Goal: Navigation & Orientation: Find specific page/section

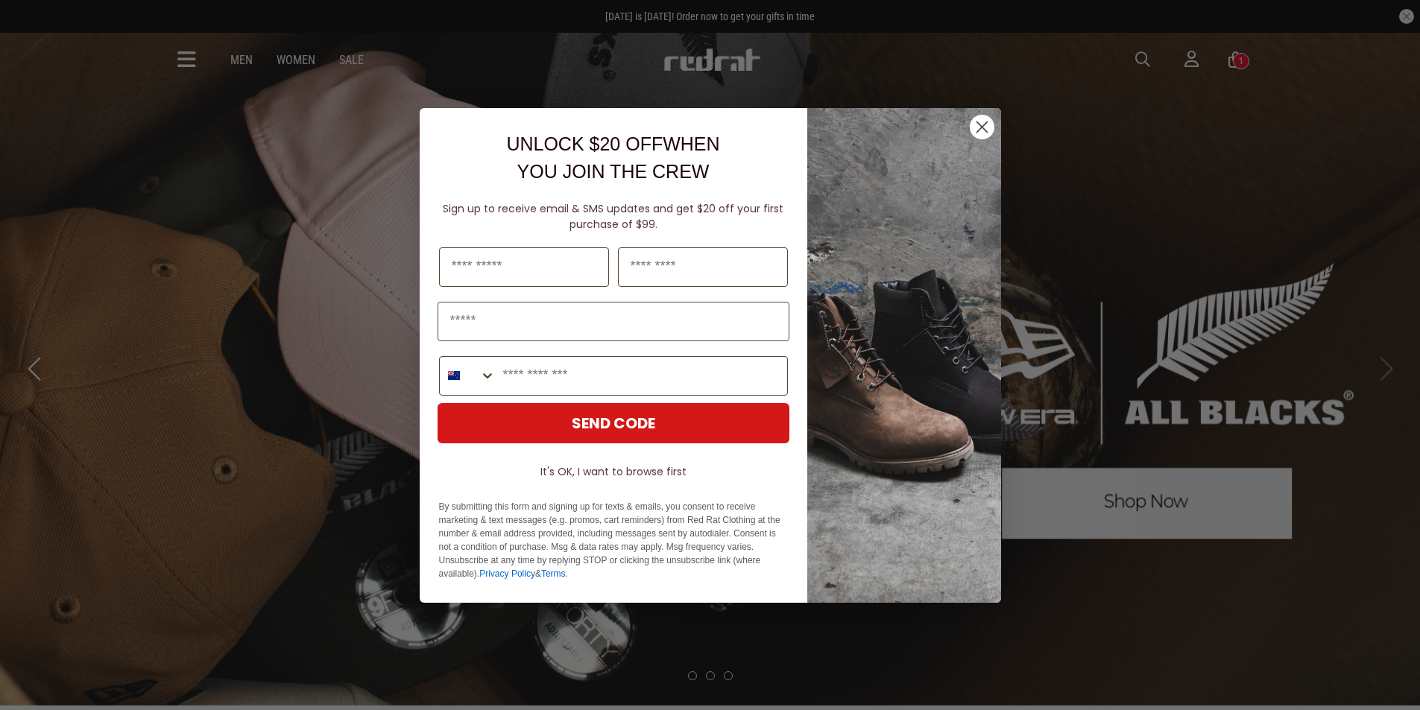
click at [987, 130] on circle "Close dialog" at bounding box center [981, 126] width 25 height 25
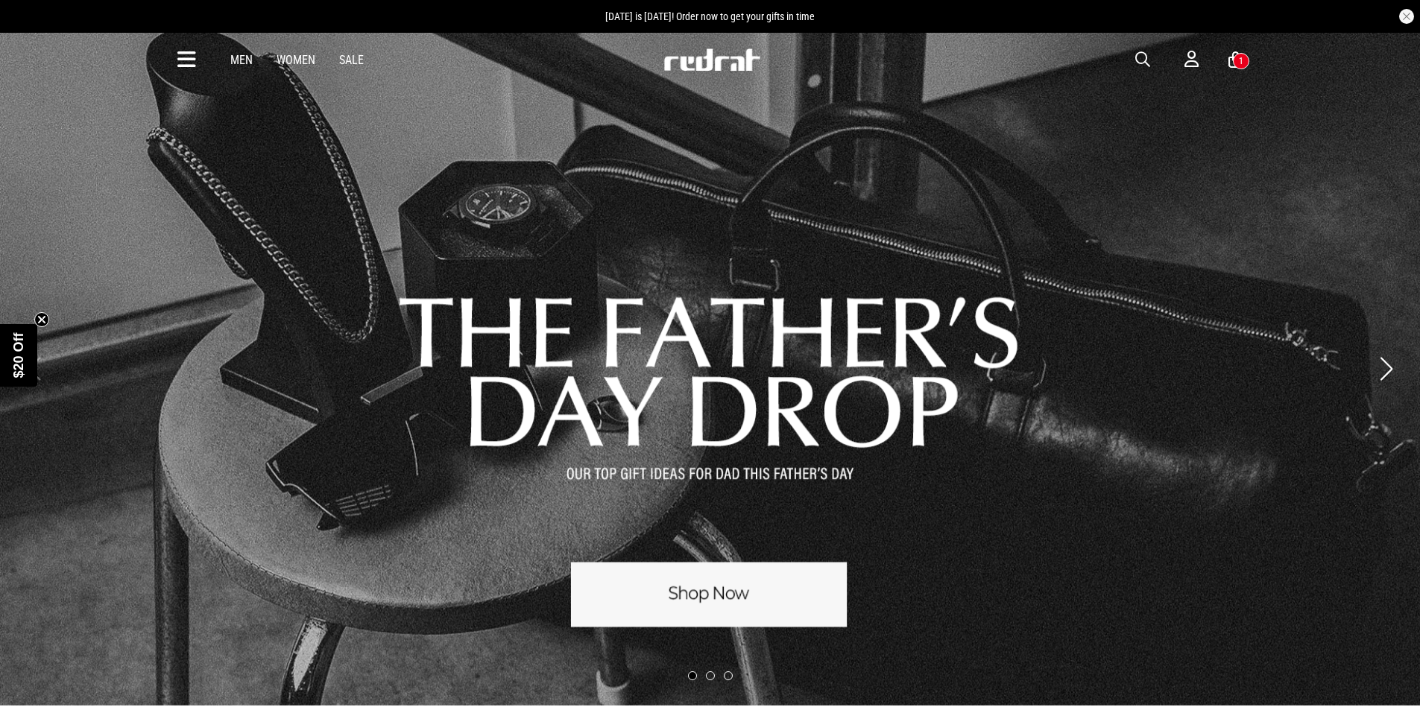
click at [355, 60] on link "Sale" at bounding box center [351, 60] width 25 height 14
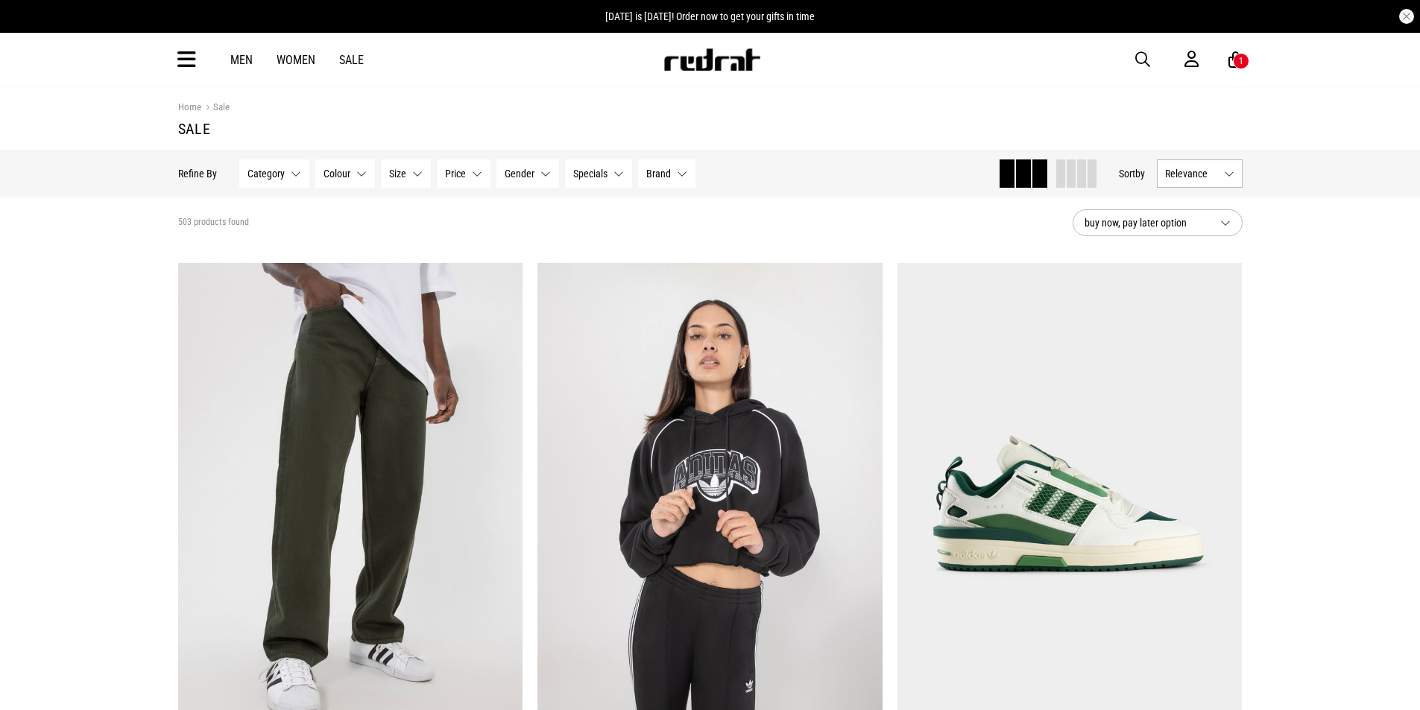
click at [698, 68] on img at bounding box center [712, 59] width 98 height 22
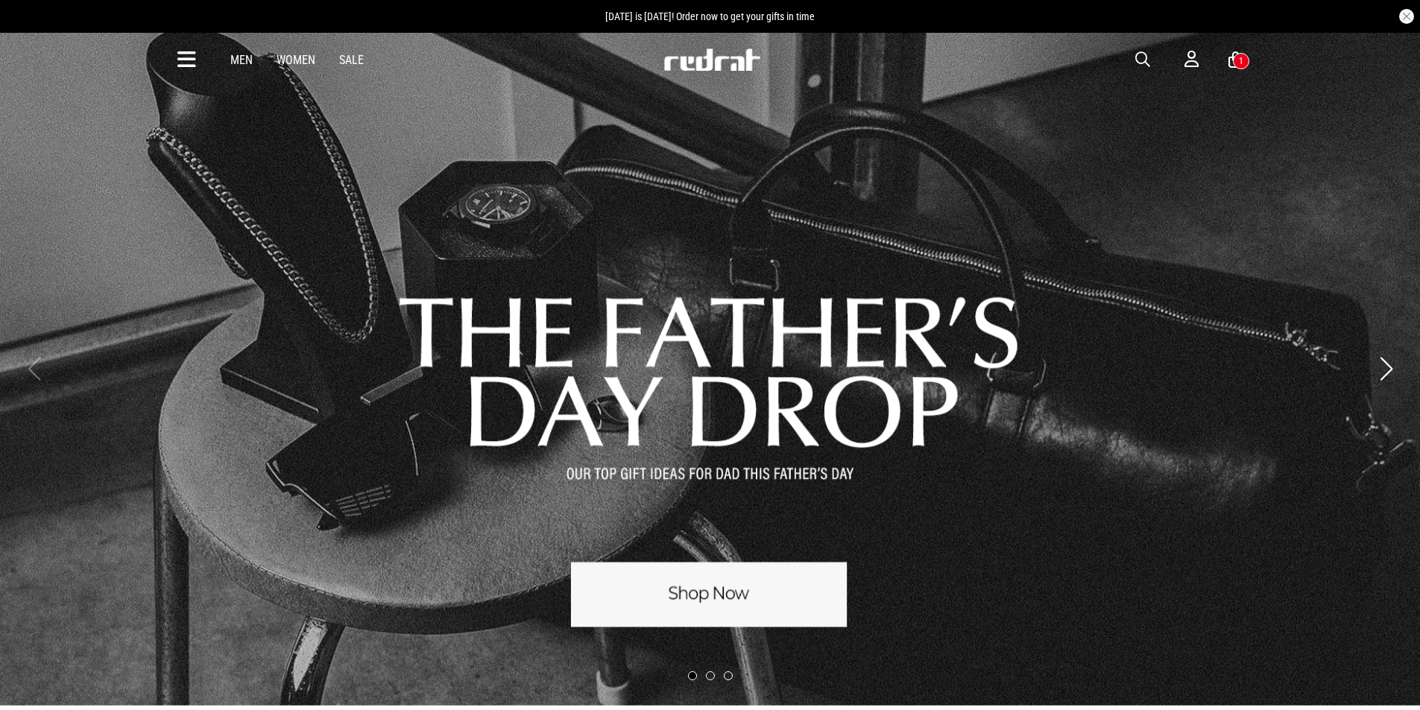
scroll to position [397, 0]
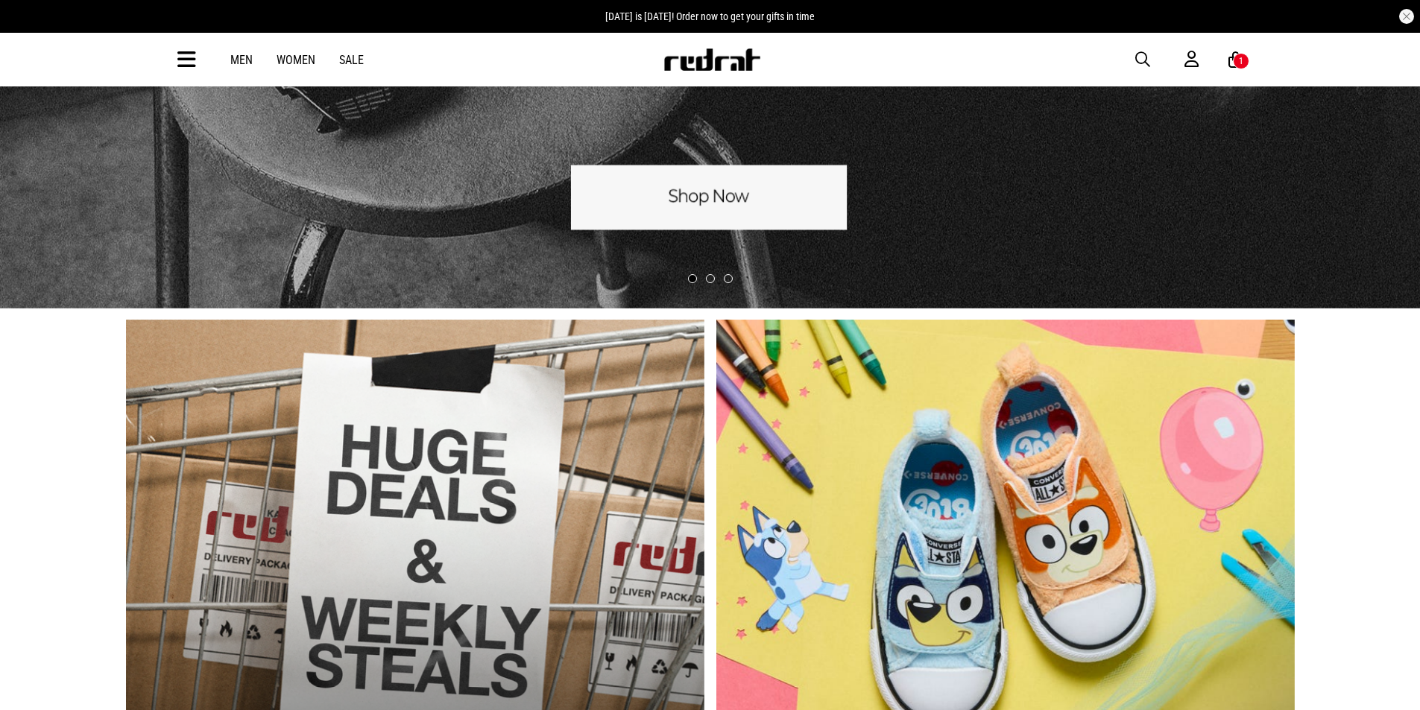
click at [713, 287] on div at bounding box center [710, 280] width 1420 height 21
click at [708, 272] on div at bounding box center [710, 280] width 1420 height 21
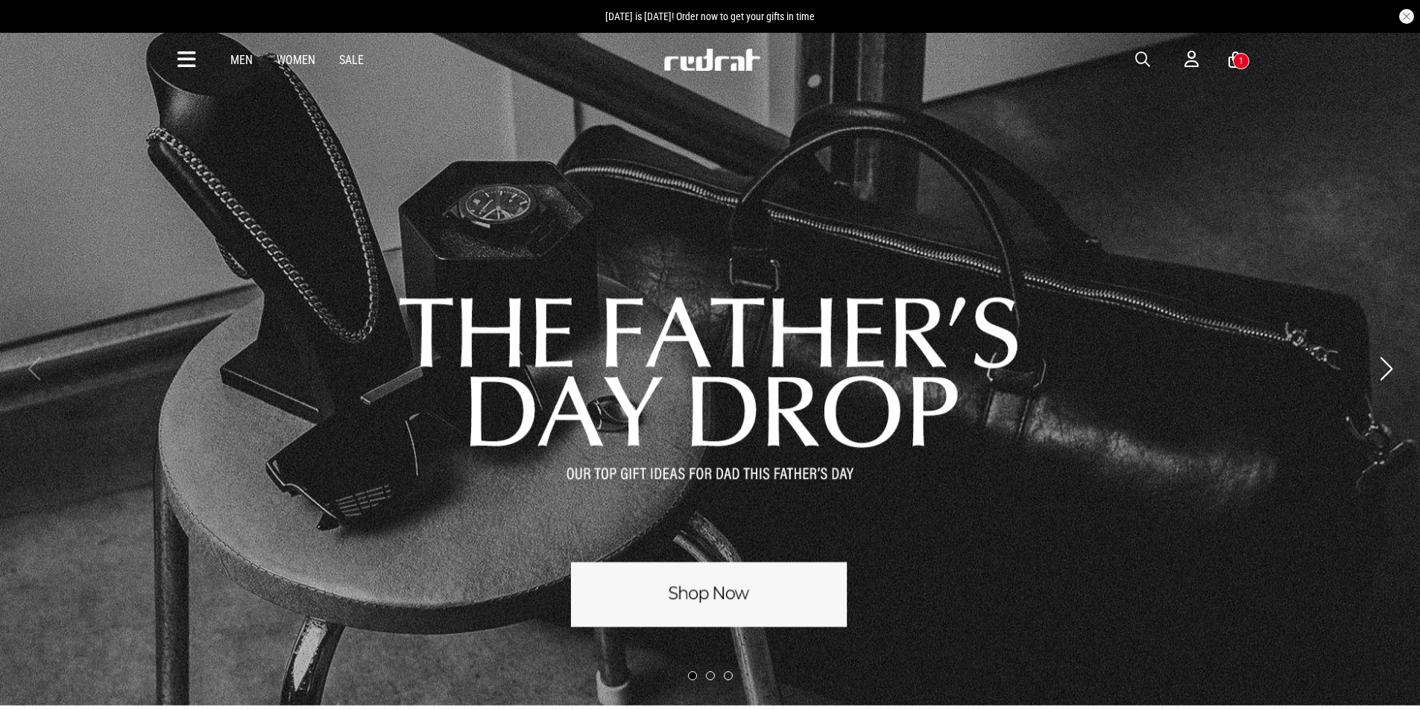
scroll to position [0, 0]
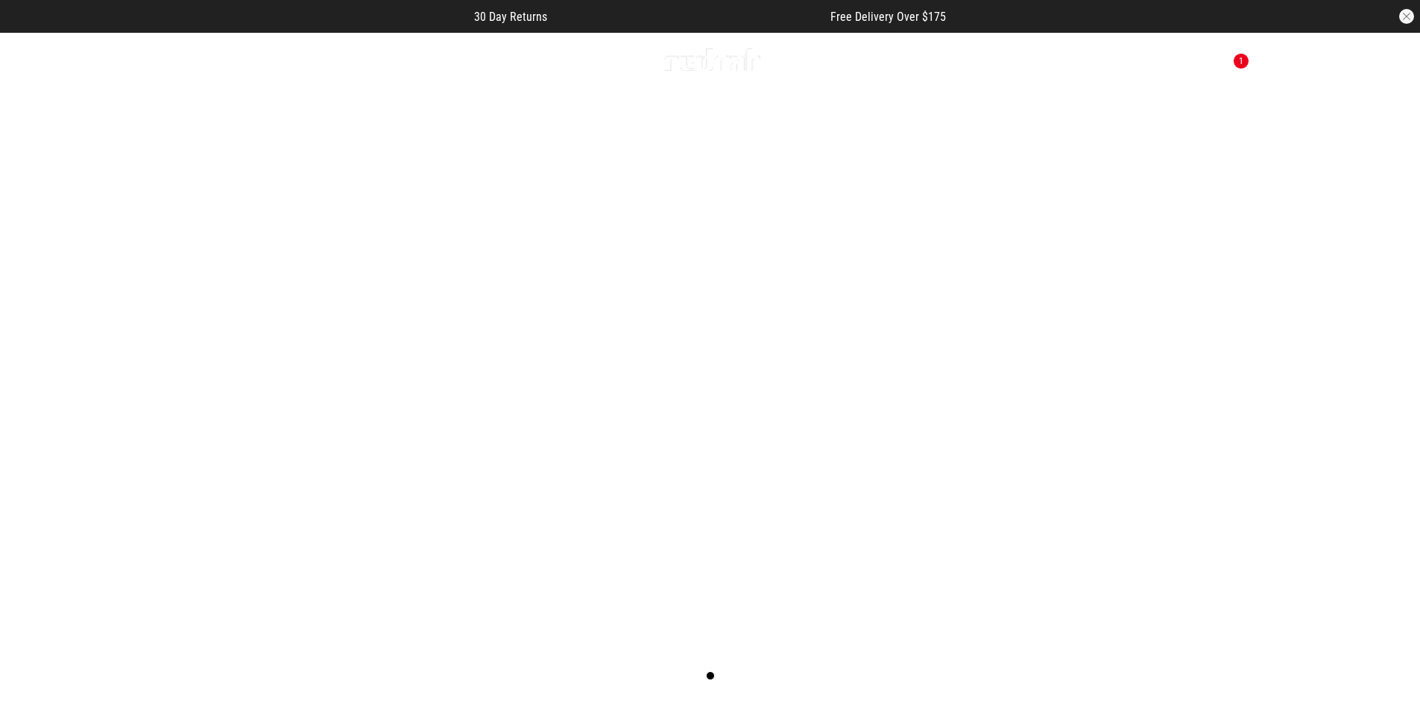
click at [1234, 54] on icon at bounding box center [1235, 60] width 14 height 19
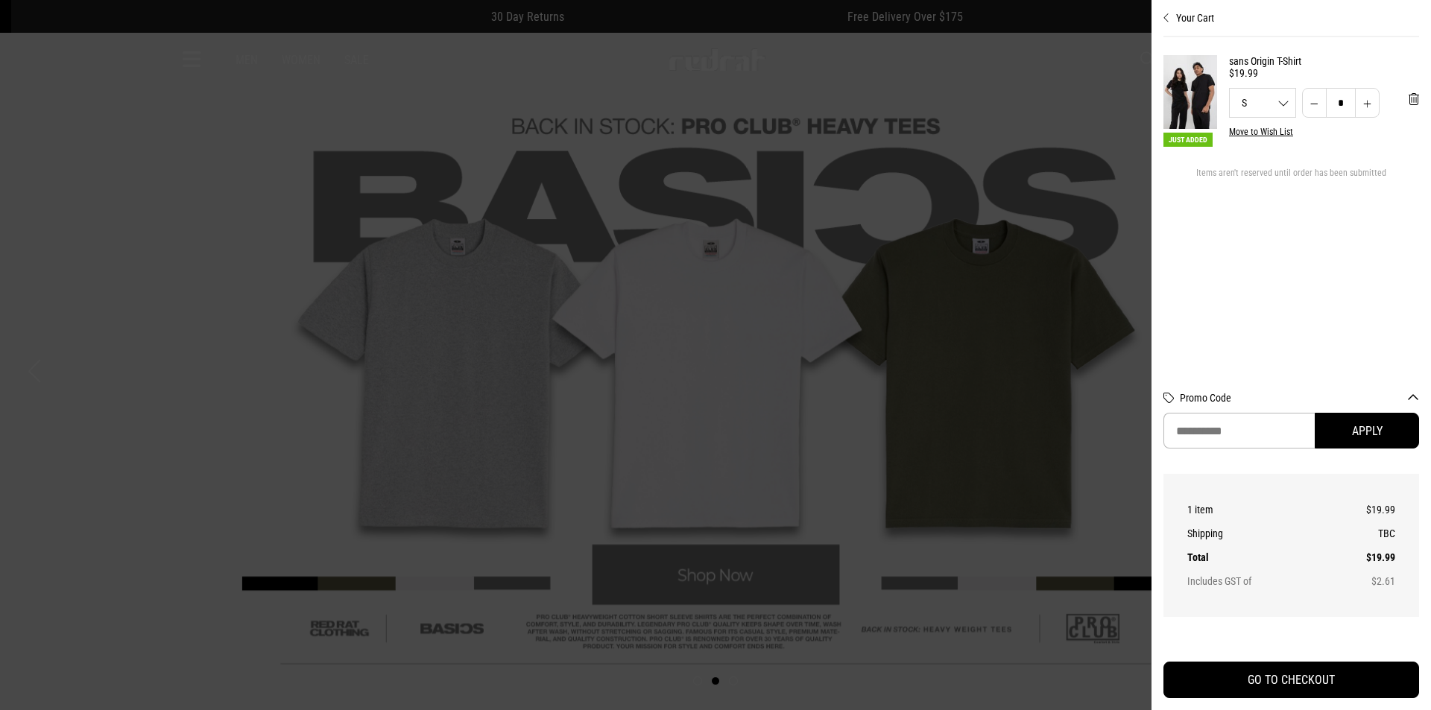
click at [753, 338] on div at bounding box center [715, 355] width 1431 height 710
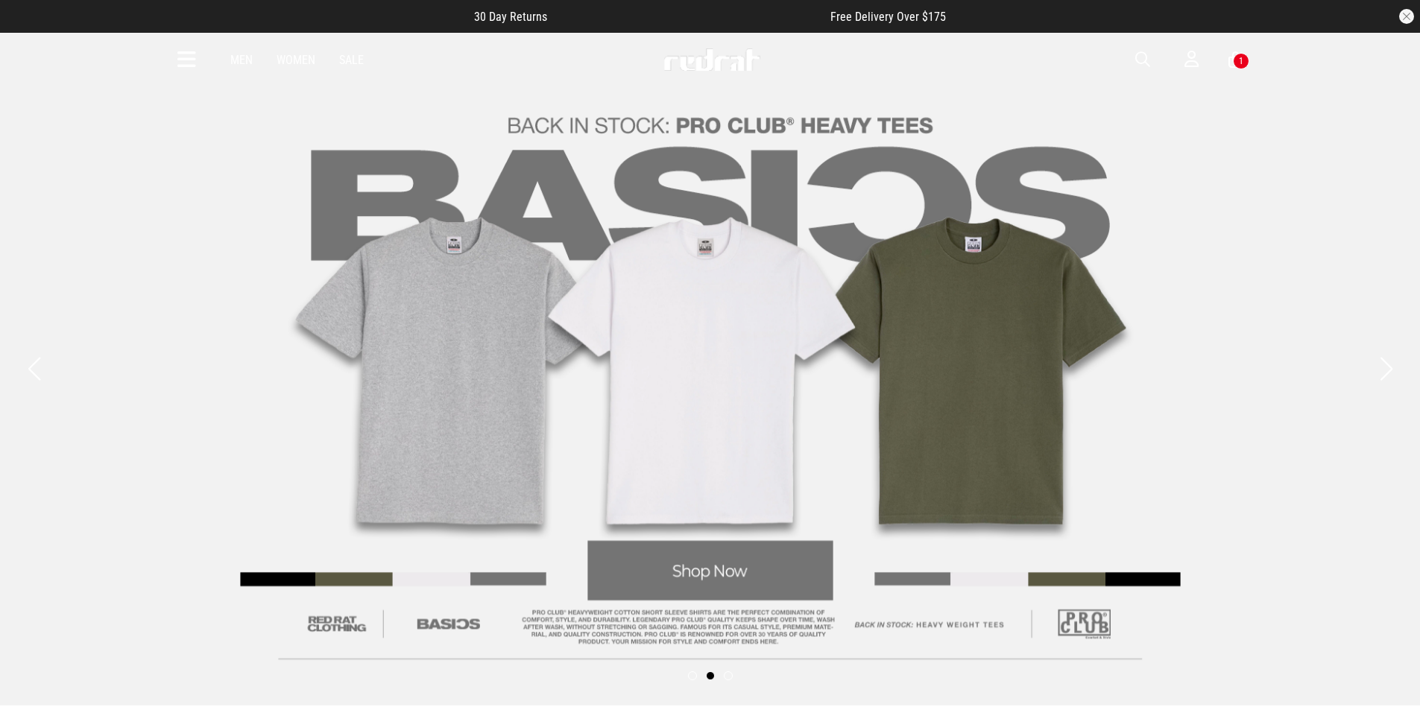
click at [719, 594] on link "2 / 3" at bounding box center [710, 369] width 1420 height 674
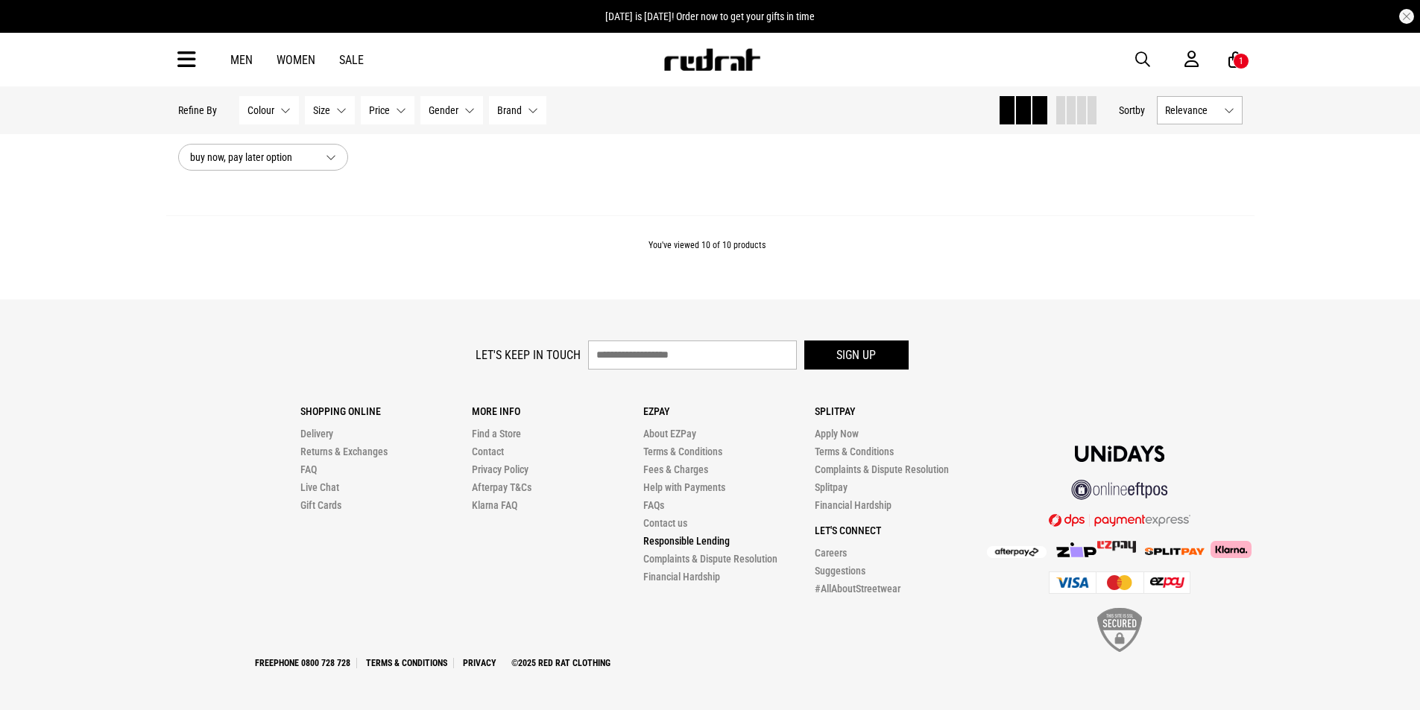
scroll to position [1451, 0]
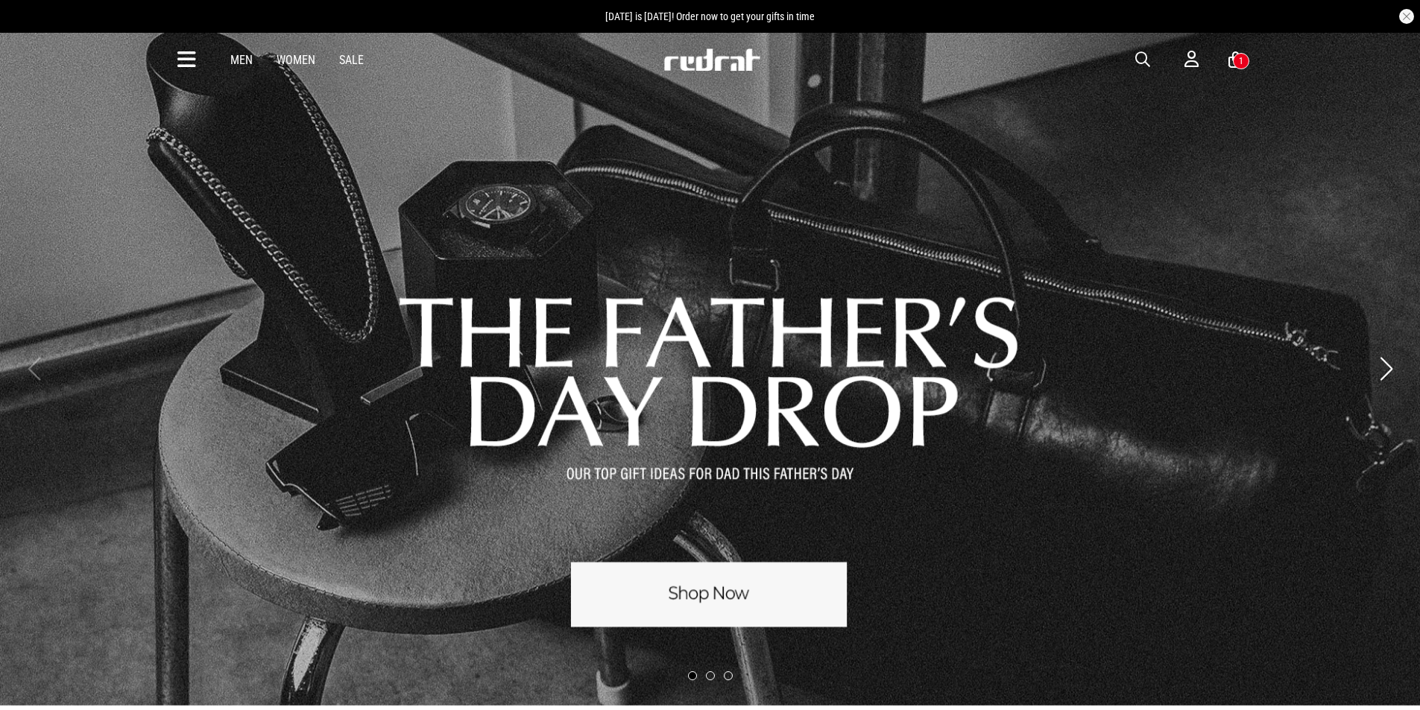
click at [350, 58] on link "Sale" at bounding box center [351, 60] width 25 height 14
